Goal: Transaction & Acquisition: Subscribe to service/newsletter

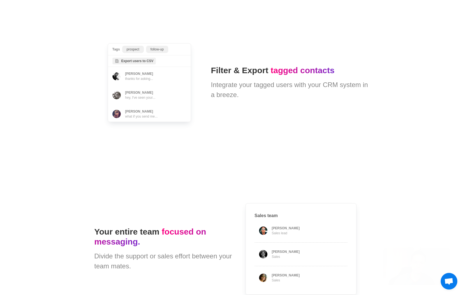
type textarea "*"
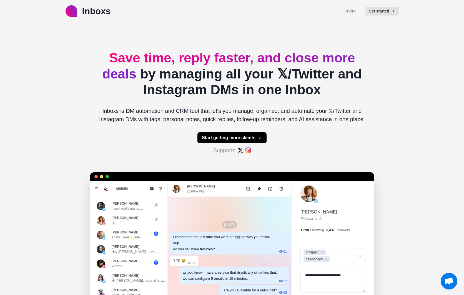
click at [345, 12] on link "Pricing" at bounding box center [350, 11] width 12 height 6
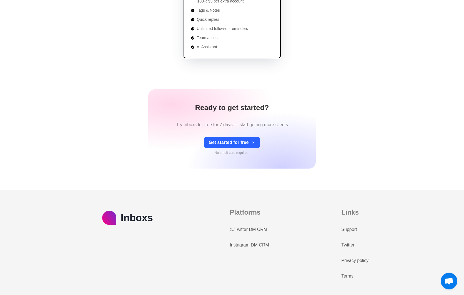
scroll to position [185, 0]
click at [239, 230] on link "𝕏/Twitter DM CRM" at bounding box center [247, 229] width 37 height 7
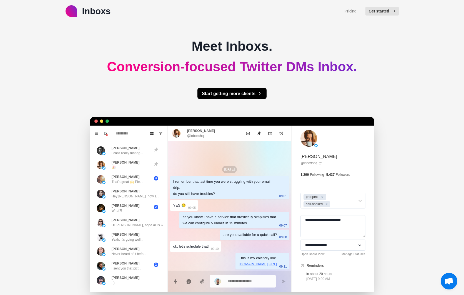
click at [379, 10] on button "Get started" at bounding box center [381, 11] width 33 height 9
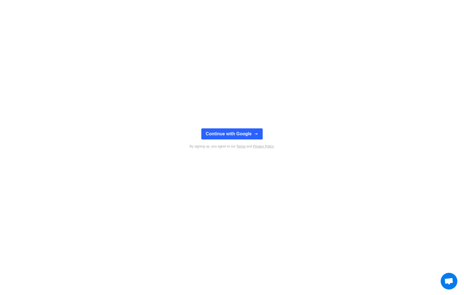
type textarea "*"
